Goal: Transaction & Acquisition: Purchase product/service

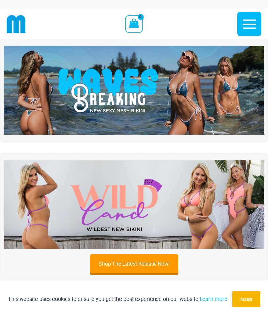
click at [250, 27] on icon "button" at bounding box center [250, 24] width 17 height 17
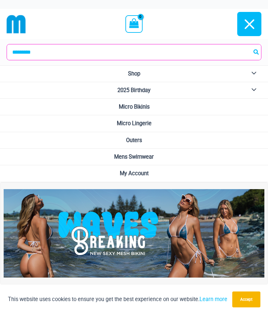
click at [150, 92] on span "2025 Birthday" at bounding box center [134, 90] width 33 height 6
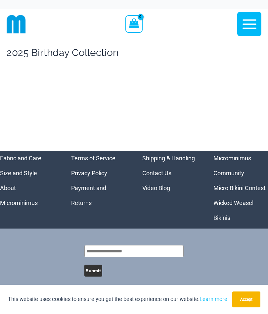
click at [251, 30] on icon "button" at bounding box center [250, 24] width 17 height 17
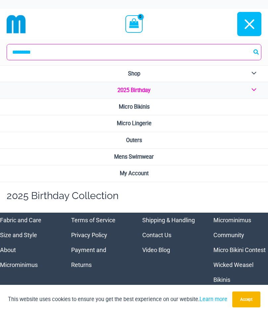
click at [144, 109] on span "Micro Bikinis" at bounding box center [134, 107] width 31 height 6
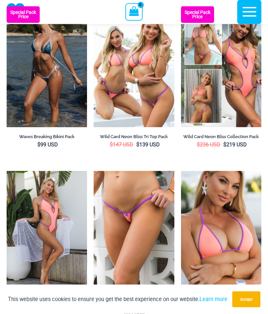
scroll to position [238, 0]
click at [7, 6] on img at bounding box center [7, 6] width 0 height 0
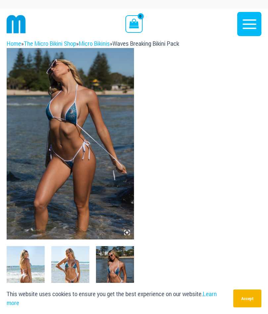
click at [129, 228] on img at bounding box center [71, 144] width 128 height 192
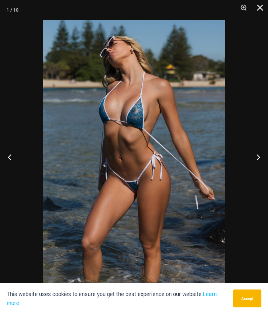
click at [256, 148] on button "Next" at bounding box center [256, 156] width 25 height 33
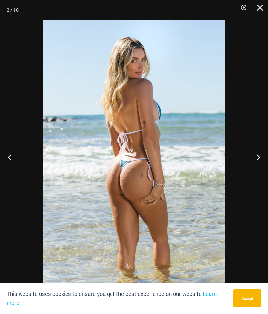
click at [258, 152] on button "Next" at bounding box center [256, 156] width 25 height 33
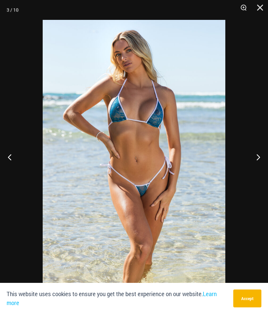
click at [258, 155] on button "Next" at bounding box center [256, 156] width 25 height 33
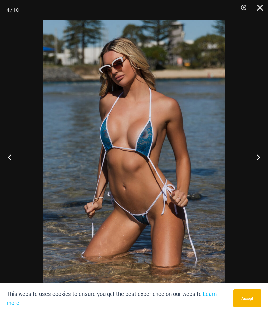
click at [259, 157] on button "Next" at bounding box center [256, 156] width 25 height 33
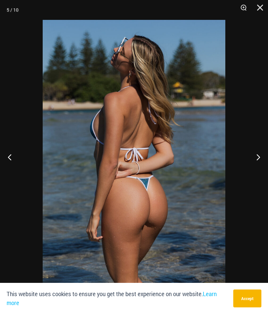
click at [257, 154] on button "Next" at bounding box center [256, 156] width 25 height 33
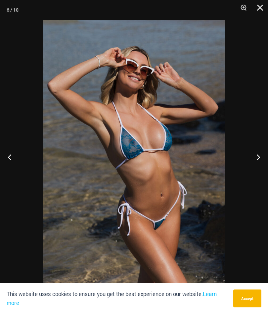
click at [259, 158] on button "Next" at bounding box center [256, 156] width 25 height 33
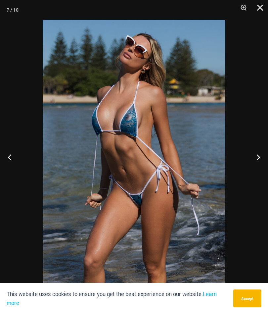
click at [259, 157] on button "Next" at bounding box center [256, 156] width 25 height 33
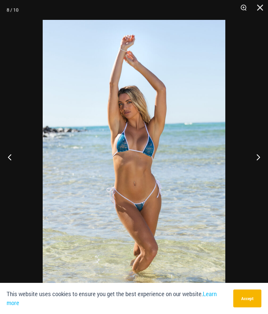
click at [261, 159] on button "Next" at bounding box center [256, 156] width 25 height 33
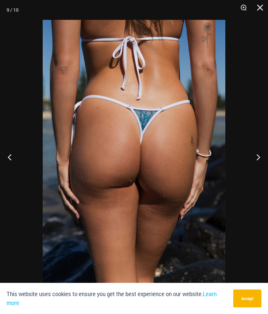
click at [258, 160] on button "Next" at bounding box center [256, 156] width 25 height 33
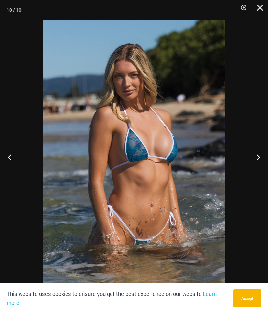
click at [256, 159] on button "Next" at bounding box center [256, 156] width 25 height 33
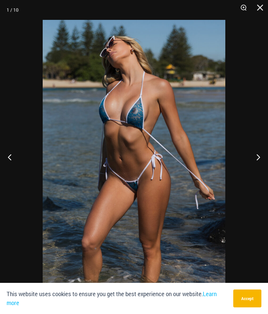
click at [257, 160] on button "Next" at bounding box center [256, 156] width 25 height 33
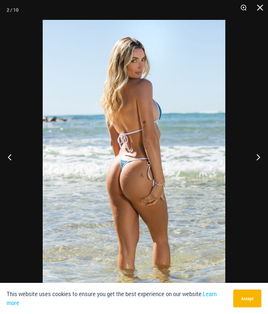
click at [263, 19] on button "Close" at bounding box center [258, 10] width 17 height 20
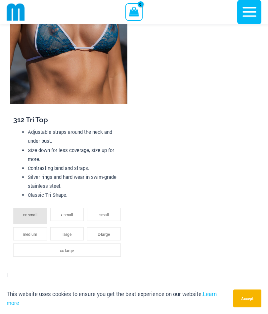
scroll to position [783, 0]
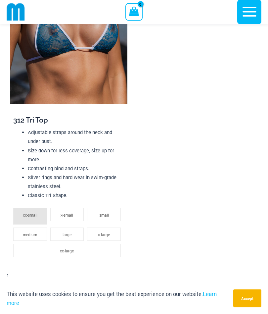
click at [33, 234] on span "medium" at bounding box center [30, 234] width 14 height 5
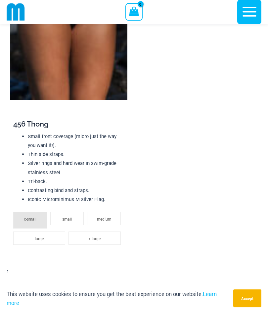
scroll to position [1169, 0]
click at [47, 240] on li "large" at bounding box center [39, 238] width 52 height 13
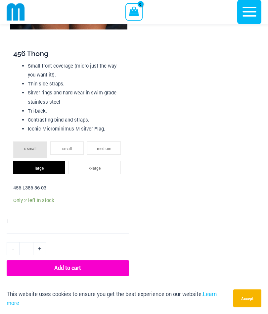
scroll to position [1240, 0]
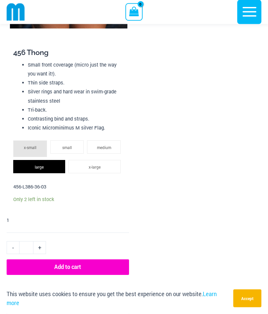
click at [79, 264] on button "Add to cart" at bounding box center [68, 267] width 123 height 15
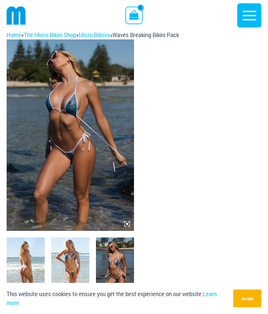
scroll to position [0, 0]
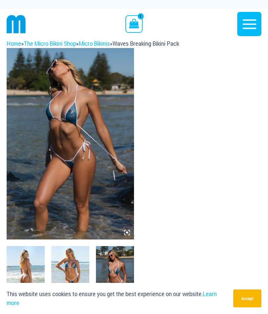
click at [253, 22] on icon "button" at bounding box center [250, 24] width 17 height 17
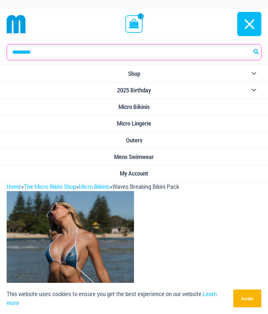
click at [143, 123] on span "Micro Lingerie" at bounding box center [134, 123] width 34 height 7
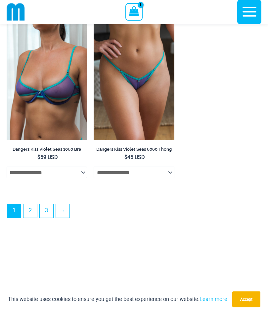
scroll to position [1895, 0]
click at [31, 218] on link "2" at bounding box center [31, 211] width 14 height 14
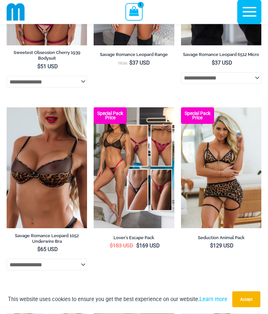
scroll to position [1401, 0]
click at [94, 107] on img at bounding box center [94, 107] width 0 height 0
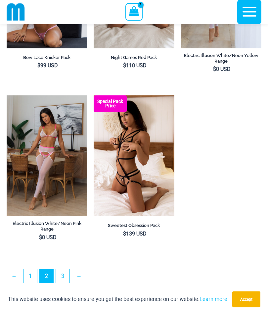
scroll to position [1771, 0]
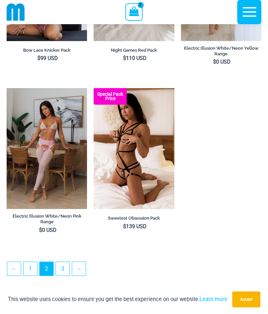
click at [64, 276] on link "3" at bounding box center [63, 269] width 14 height 14
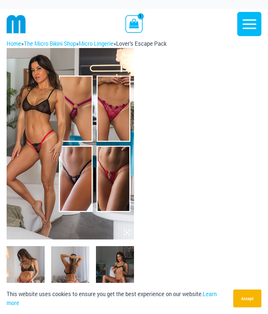
click at [79, 105] on img at bounding box center [71, 144] width 128 height 192
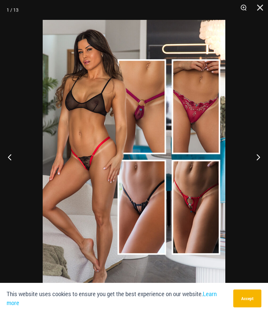
click at [197, 118] on img at bounding box center [134, 157] width 183 height 274
click at [148, 198] on img at bounding box center [134, 157] width 183 height 274
click at [200, 197] on img at bounding box center [134, 157] width 183 height 274
click at [256, 151] on div at bounding box center [134, 157] width 268 height 314
click at [258, 152] on button "Next" at bounding box center [256, 156] width 25 height 33
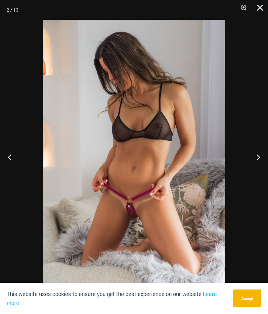
click at [256, 155] on button "Next" at bounding box center [256, 156] width 25 height 33
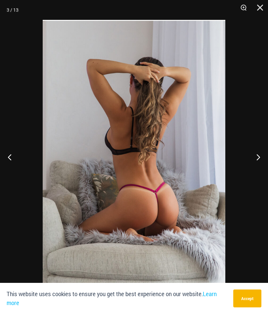
click at [256, 155] on button "Next" at bounding box center [256, 156] width 25 height 33
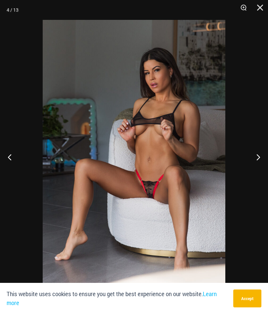
click at [254, 159] on button "Next" at bounding box center [256, 156] width 25 height 33
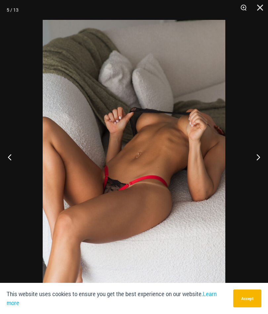
click at [258, 156] on button "Next" at bounding box center [256, 156] width 25 height 33
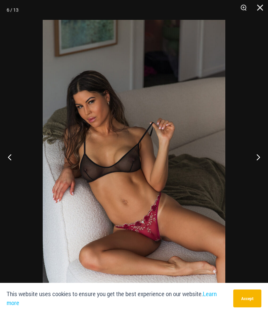
click at [256, 160] on button "Next" at bounding box center [256, 156] width 25 height 33
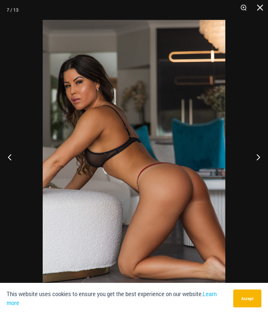
click at [261, 156] on button "Next" at bounding box center [256, 156] width 25 height 33
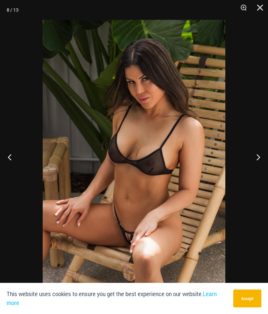
click at [260, 158] on button "Next" at bounding box center [256, 156] width 25 height 33
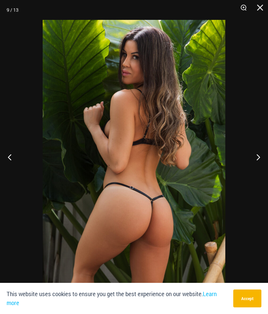
click at [256, 157] on button "Next" at bounding box center [256, 156] width 25 height 33
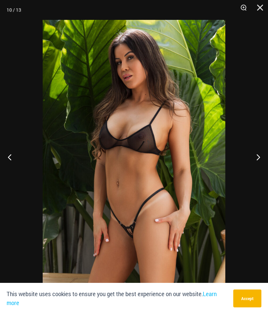
click at [259, 159] on button "Next" at bounding box center [256, 156] width 25 height 33
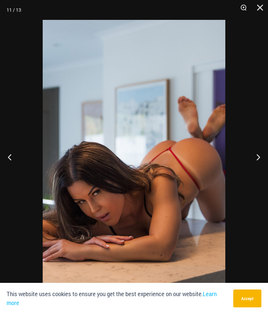
click at [258, 157] on button "Next" at bounding box center [256, 156] width 25 height 33
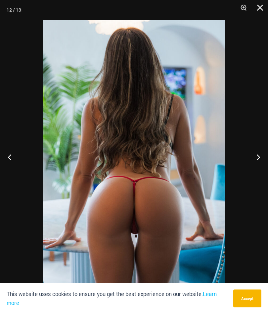
click at [263, 157] on button "Next" at bounding box center [256, 156] width 25 height 33
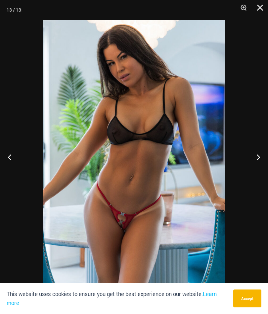
click at [263, 15] on button "Close" at bounding box center [258, 10] width 17 height 20
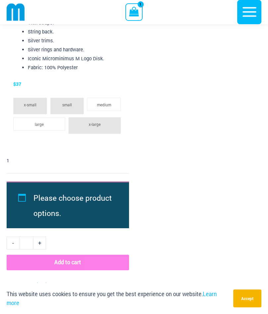
scroll to position [2379, 0]
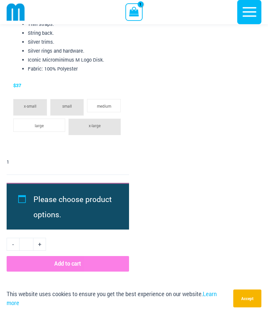
click at [49, 119] on li "large" at bounding box center [39, 125] width 52 height 13
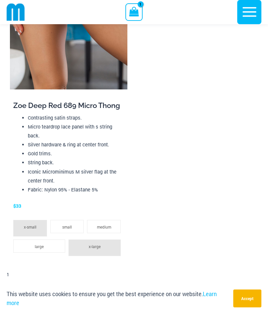
scroll to position [776, 0]
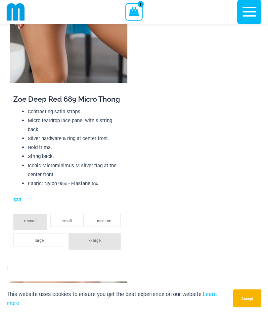
click at [48, 240] on li "large" at bounding box center [39, 240] width 52 height 13
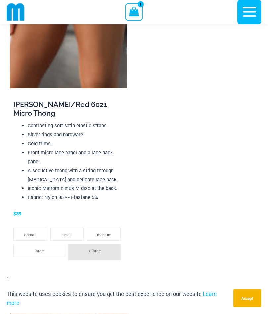
scroll to position [1166, 0]
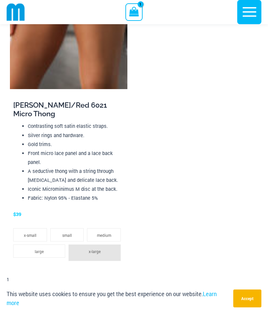
click at [41, 252] on span "large" at bounding box center [39, 251] width 9 height 5
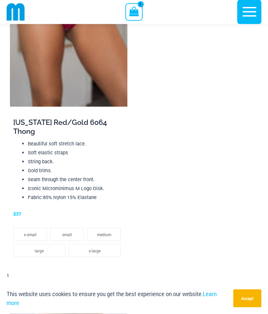
scroll to position [1549, 0]
click at [42, 248] on span "large" at bounding box center [39, 250] width 9 height 5
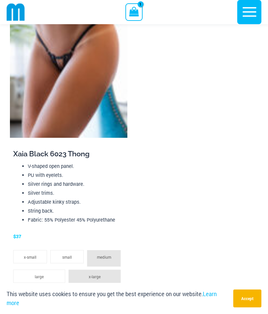
scroll to position [1900, 0]
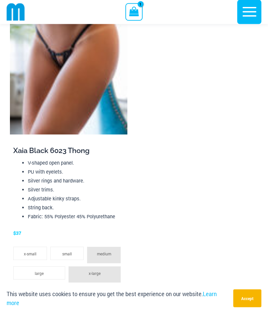
click at [42, 271] on span "large" at bounding box center [39, 273] width 9 height 5
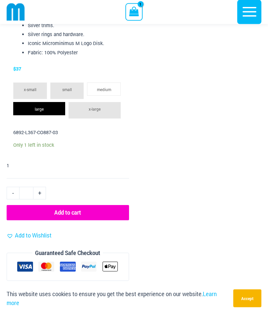
scroll to position [2476, 0]
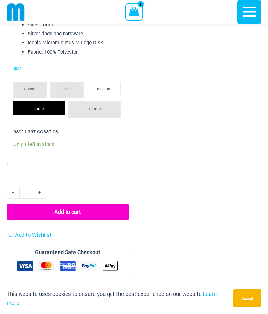
click at [75, 205] on button "Add to cart" at bounding box center [68, 212] width 123 height 15
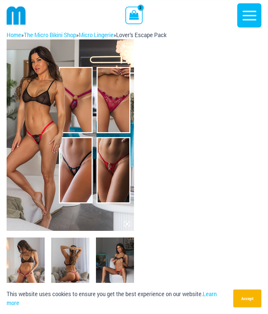
scroll to position [0, 0]
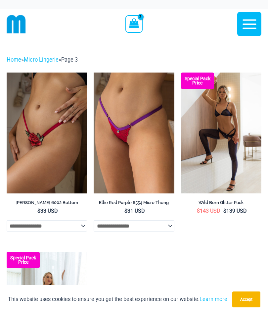
click at [135, 26] on icon "View Shopping Cart, 2 items" at bounding box center [135, 24] width 10 height 10
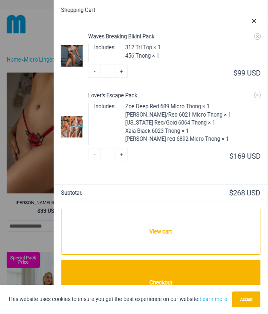
click at [251, 300] on button "Accept" at bounding box center [247, 300] width 28 height 16
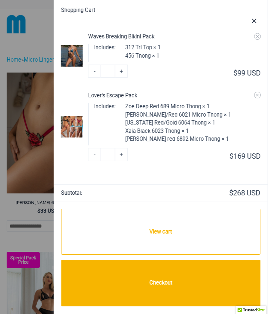
click at [169, 280] on link "Checkout" at bounding box center [160, 283] width 199 height 47
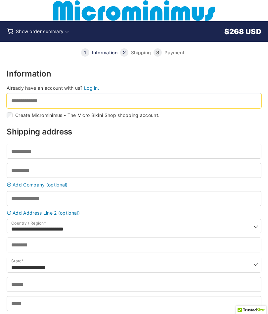
click at [41, 100] on input "Email address *" at bounding box center [134, 100] width 255 height 15
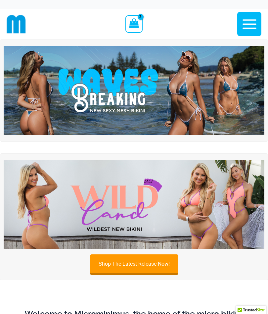
click at [136, 26] on icon "View Shopping Cart, 2 items" at bounding box center [135, 24] width 10 height 10
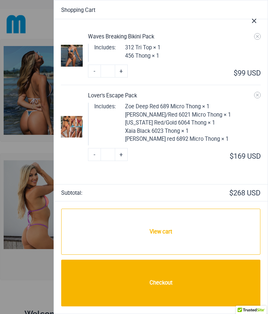
click at [167, 280] on link "Checkout" at bounding box center [160, 283] width 199 height 47
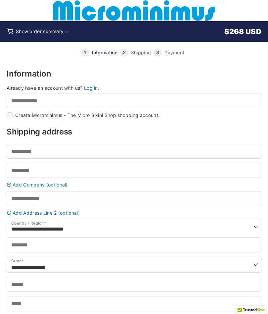
click at [93, 87] on link "Log in." at bounding box center [91, 88] width 15 height 6
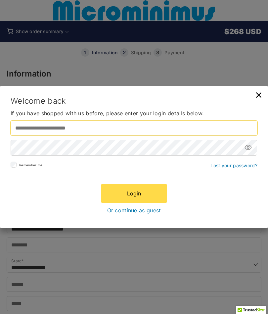
click at [66, 129] on input "Username or email address *" at bounding box center [134, 128] width 247 height 15
type input "**********"
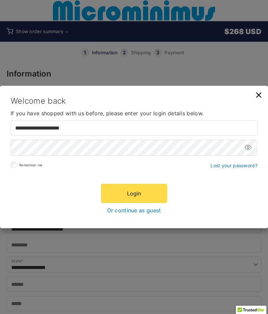
click at [134, 194] on button "Login" at bounding box center [134, 193] width 66 height 19
click at [139, 196] on button "Login" at bounding box center [134, 193] width 66 height 19
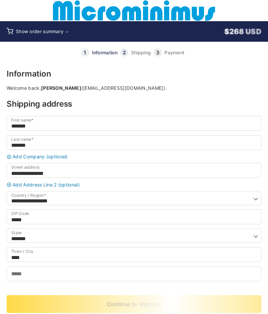
select select "**"
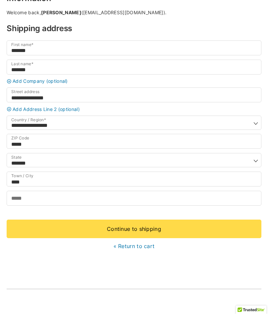
scroll to position [77, 0]
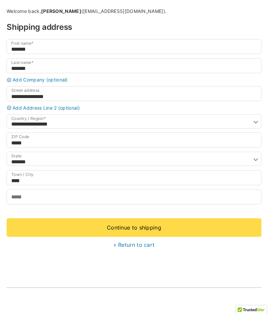
click at [141, 237] on link "Continue to shipping" at bounding box center [134, 228] width 255 height 19
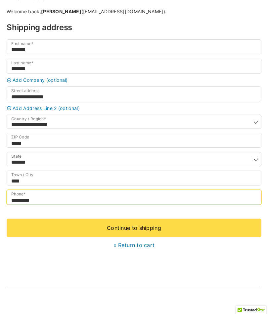
type input "**********"
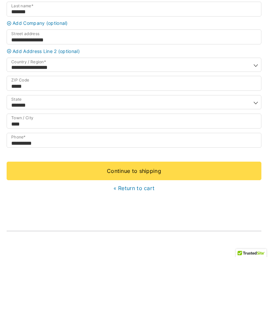
click at [141, 219] on link "Continue to shipping" at bounding box center [134, 228] width 255 height 19
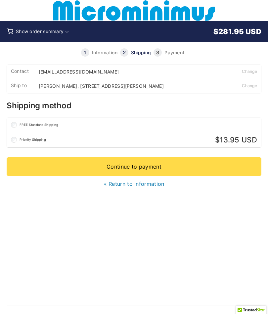
click at [140, 166] on link "Continue to payment" at bounding box center [134, 166] width 255 height 19
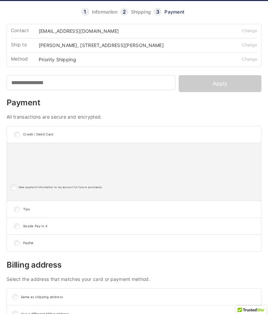
scroll to position [22, 0]
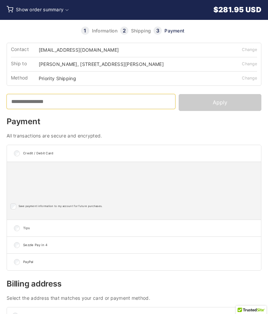
click at [62, 101] on input "Promo Code" at bounding box center [91, 101] width 169 height 15
click at [173, 119] on h3 "Payment" at bounding box center [134, 122] width 255 height 8
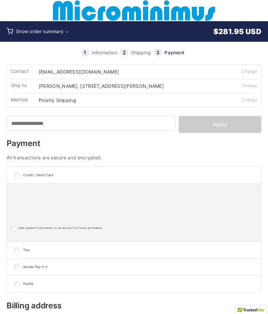
scroll to position [3, 0]
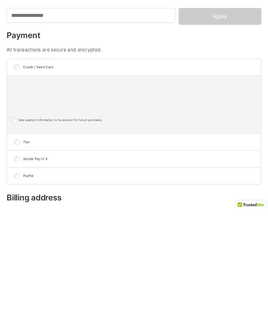
click at [154, 137] on div "Payment All transactions are secure and encrypted. Credit / Debit Card Save pay…" at bounding box center [134, 213] width 255 height 153
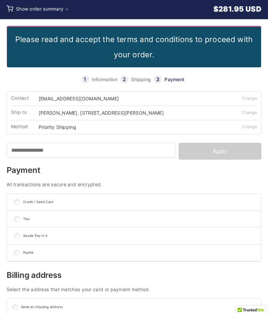
scroll to position [22, 0]
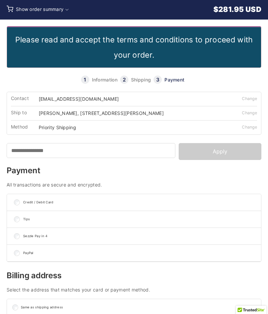
click at [141, 48] on li "Please read and accept the terms and conditions to proceed with your order." at bounding box center [134, 47] width 254 height 40
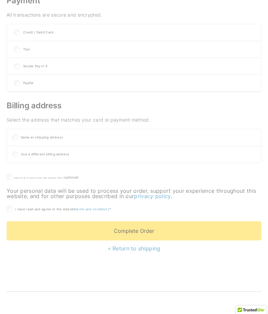
scroll to position [156, 0]
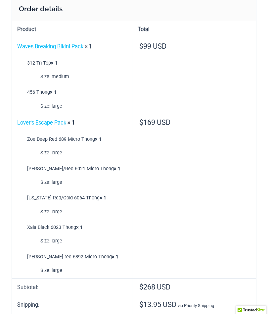
scroll to position [86, 0]
